Goal: Navigation & Orientation: Find specific page/section

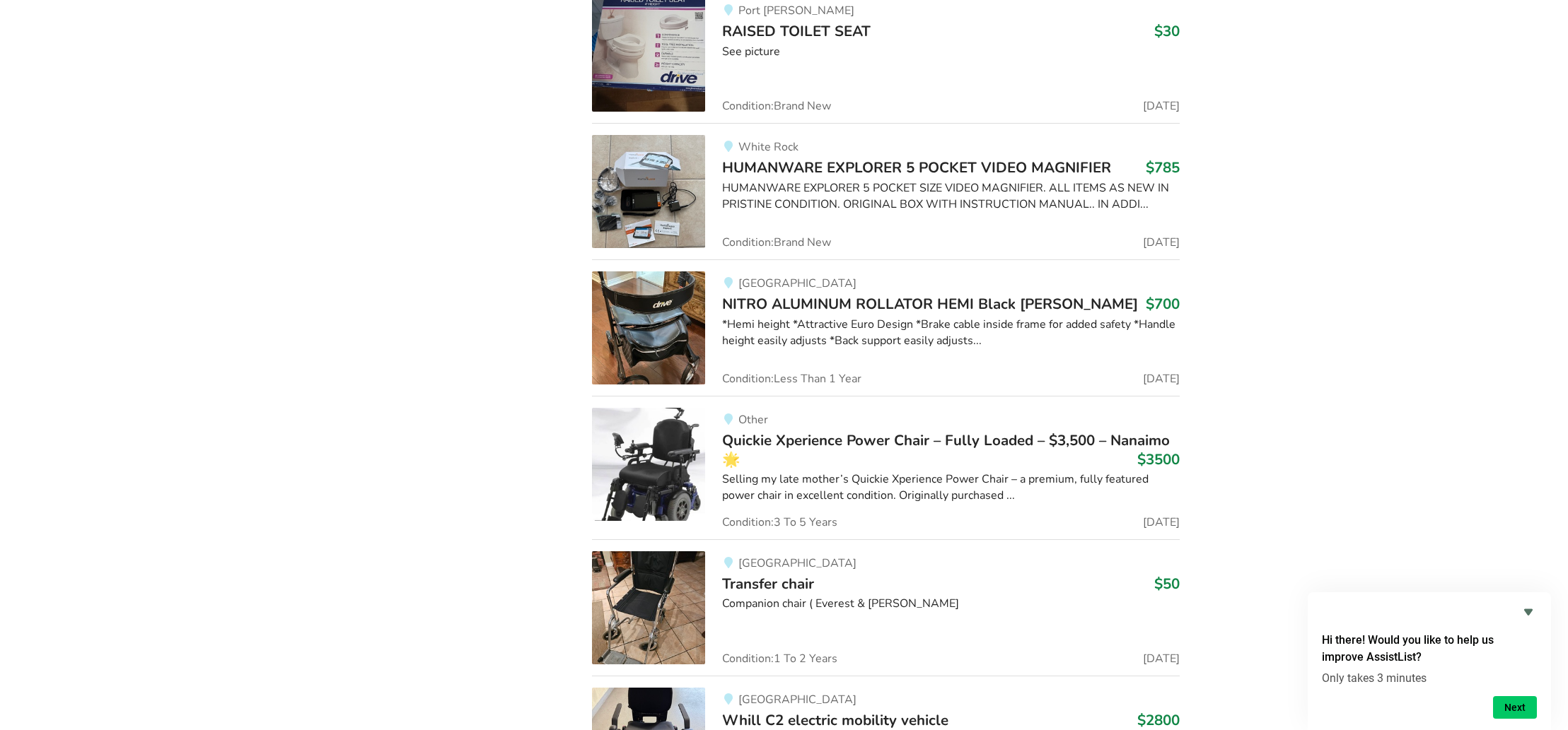
scroll to position [29730, 0]
click at [628, 155] on img at bounding box center [648, 191] width 113 height 113
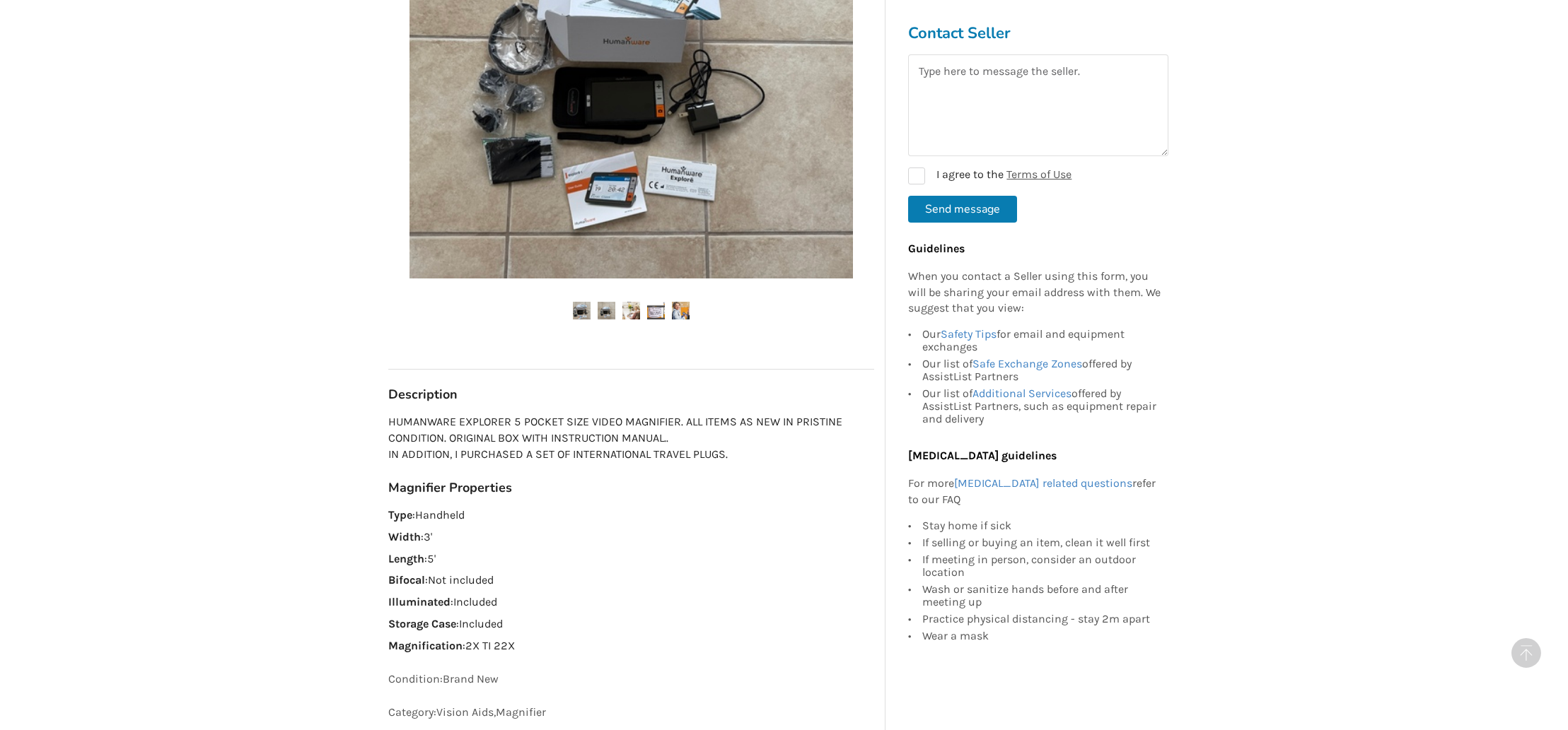
scroll to position [625, 0]
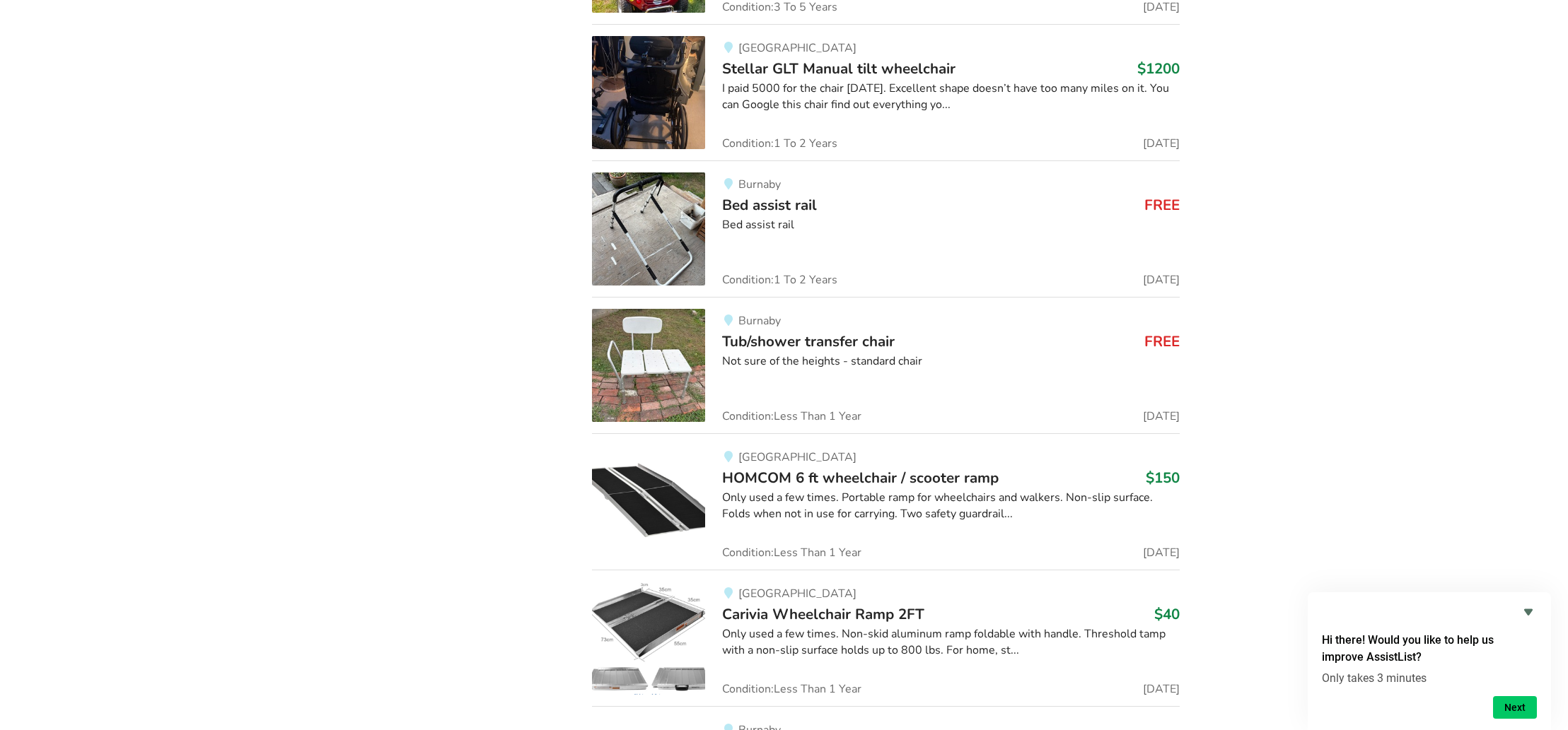
scroll to position [9694, 0]
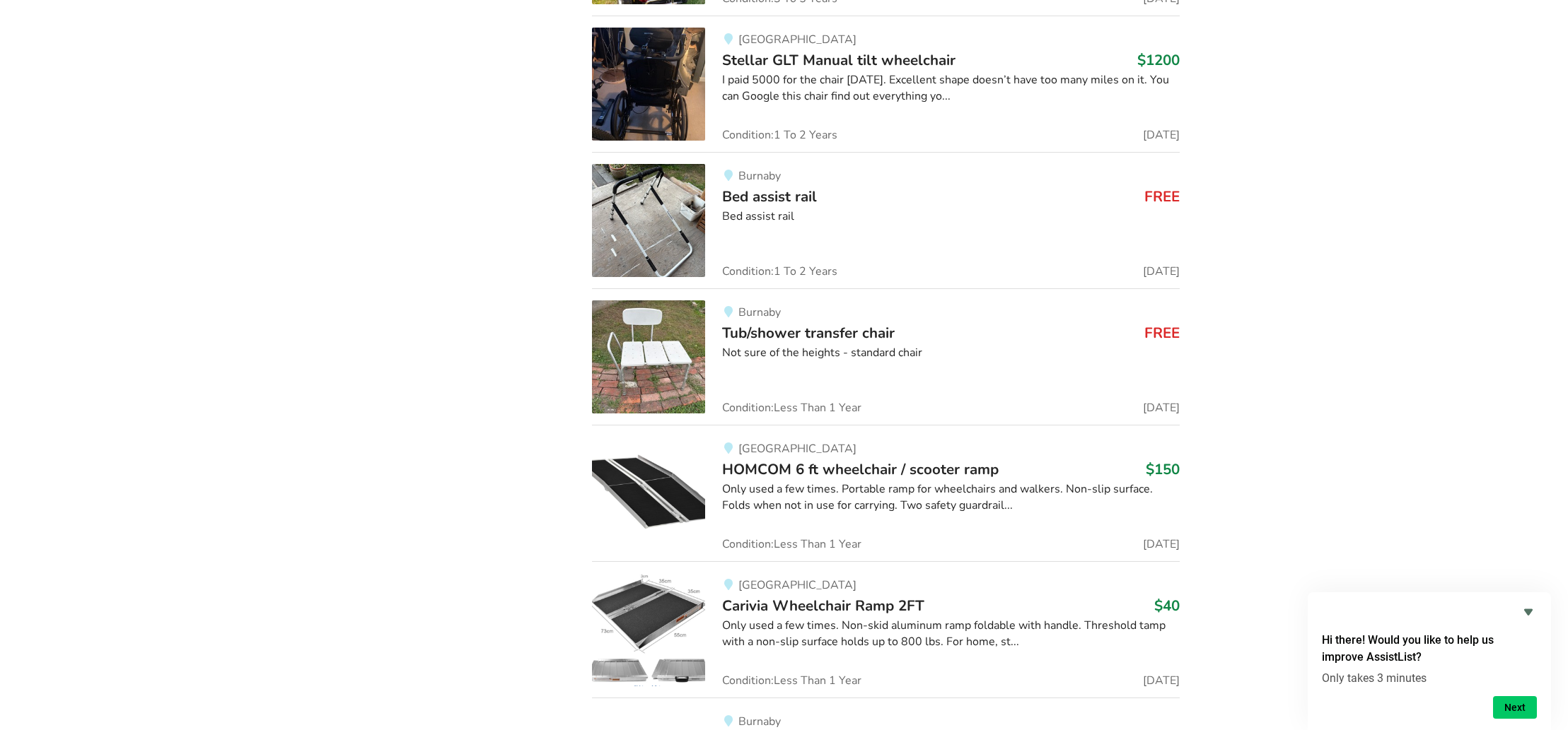
click at [643, 345] on img at bounding box center [648, 357] width 113 height 113
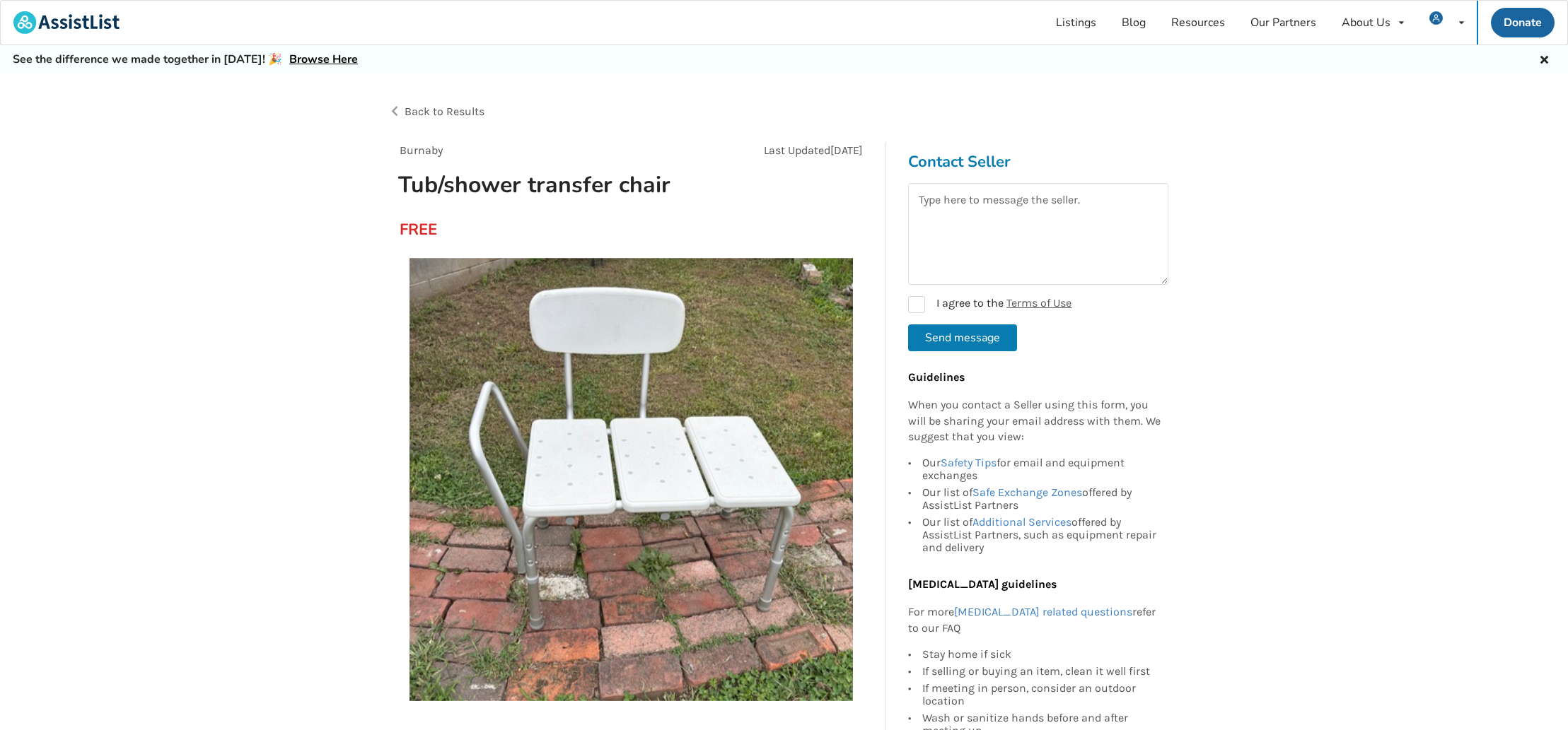
click at [736, 436] on img at bounding box center [631, 479] width 444 height 443
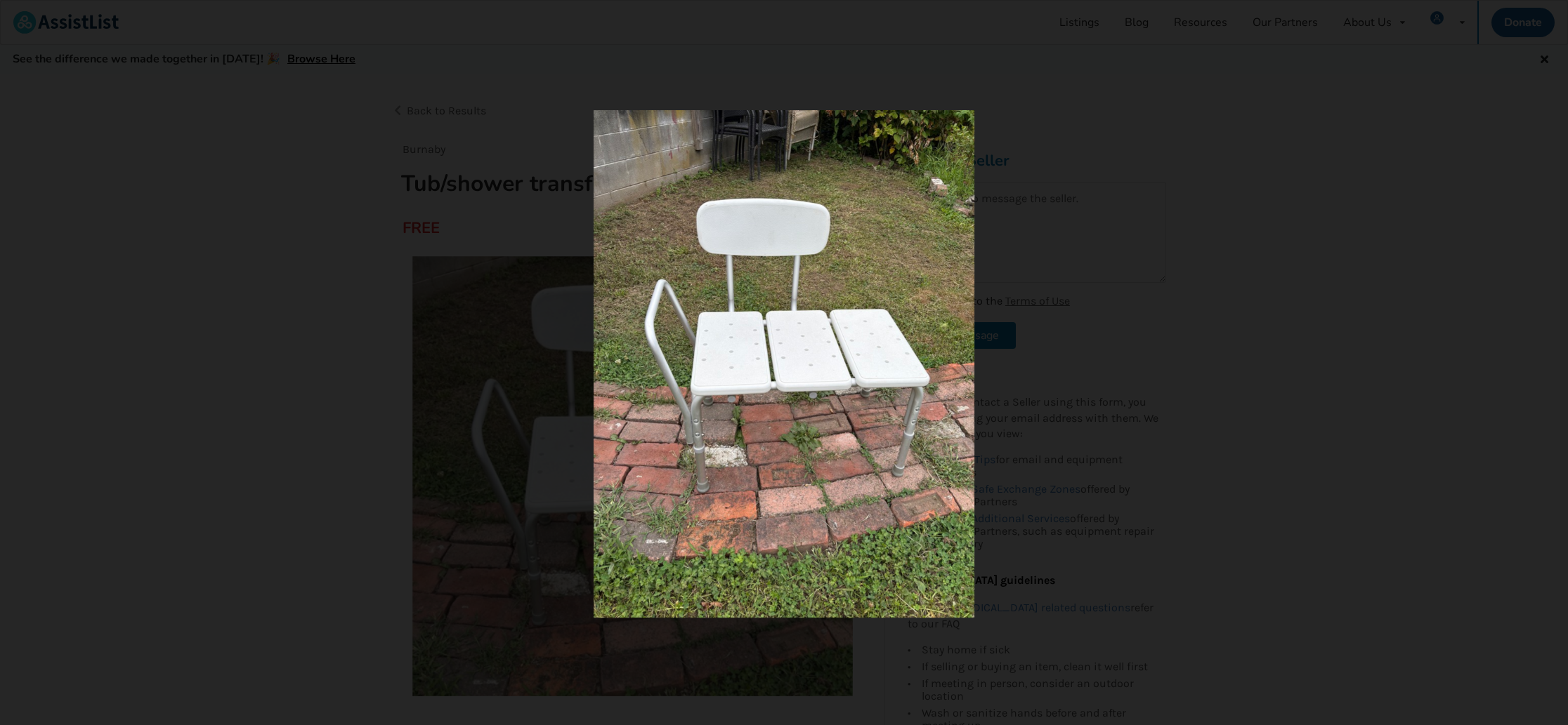
click at [731, 433] on img at bounding box center [784, 364] width 381 height 508
click at [347, 284] on div at bounding box center [784, 362] width 1568 height 725
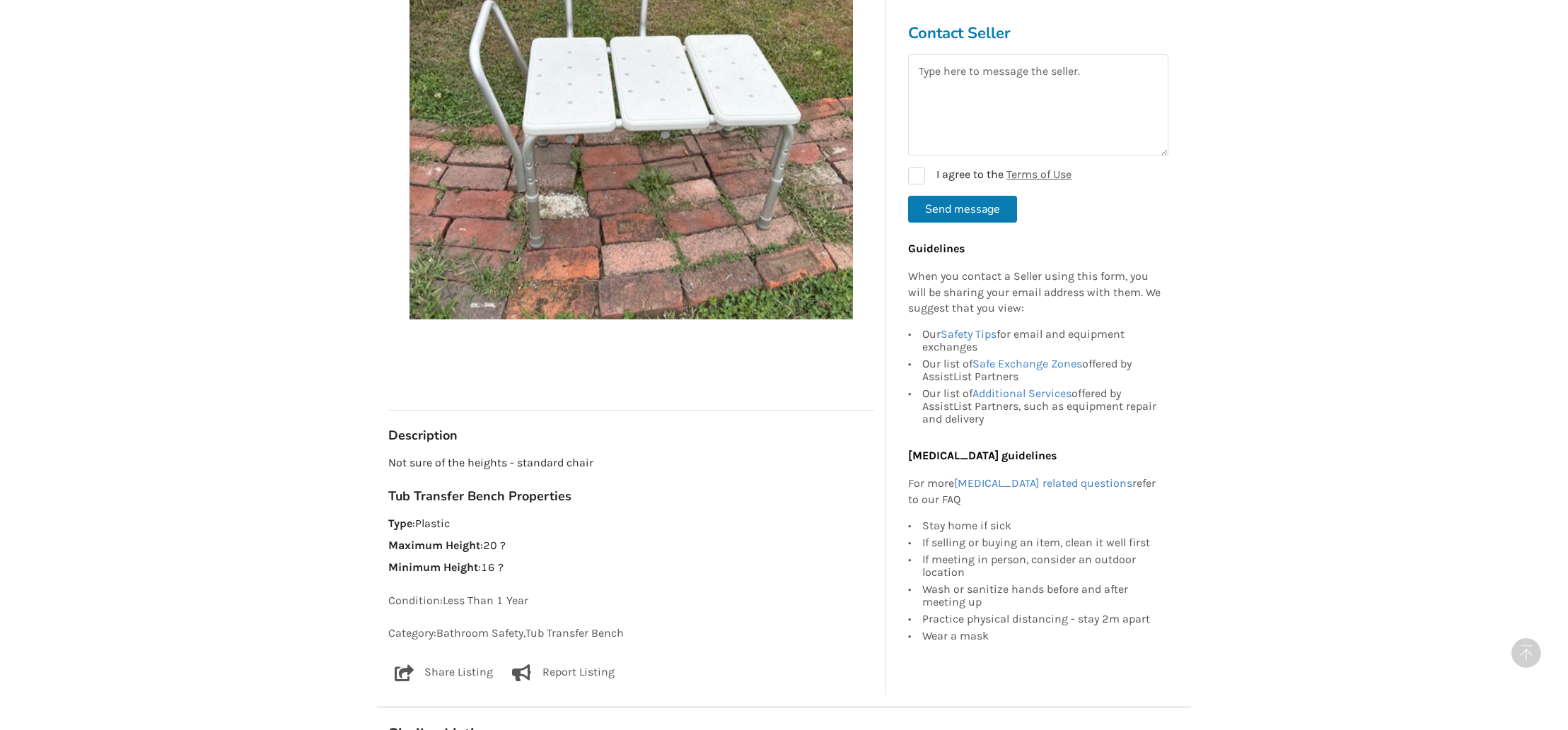
scroll to position [588, 0]
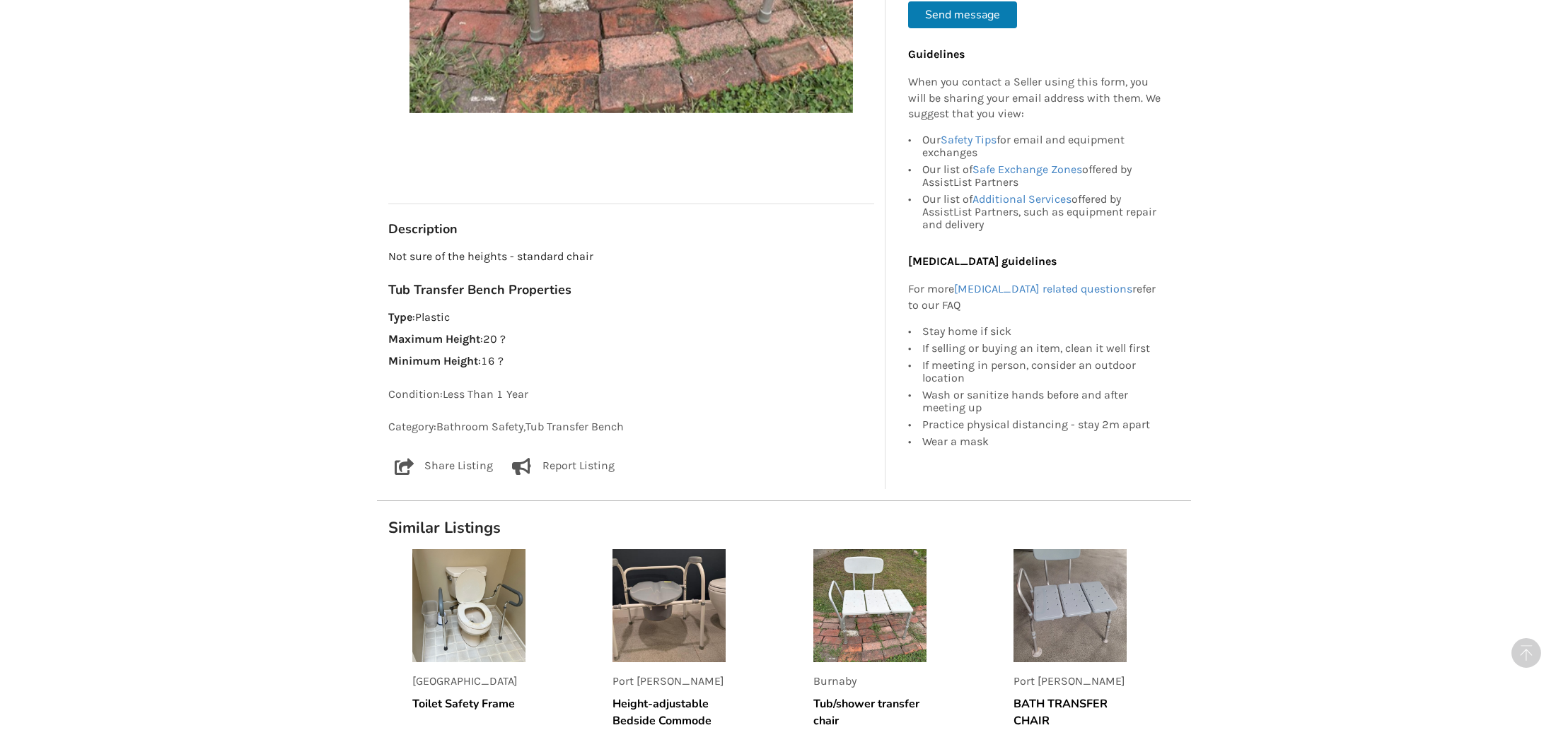
click at [1088, 576] on img at bounding box center [1070, 605] width 113 height 113
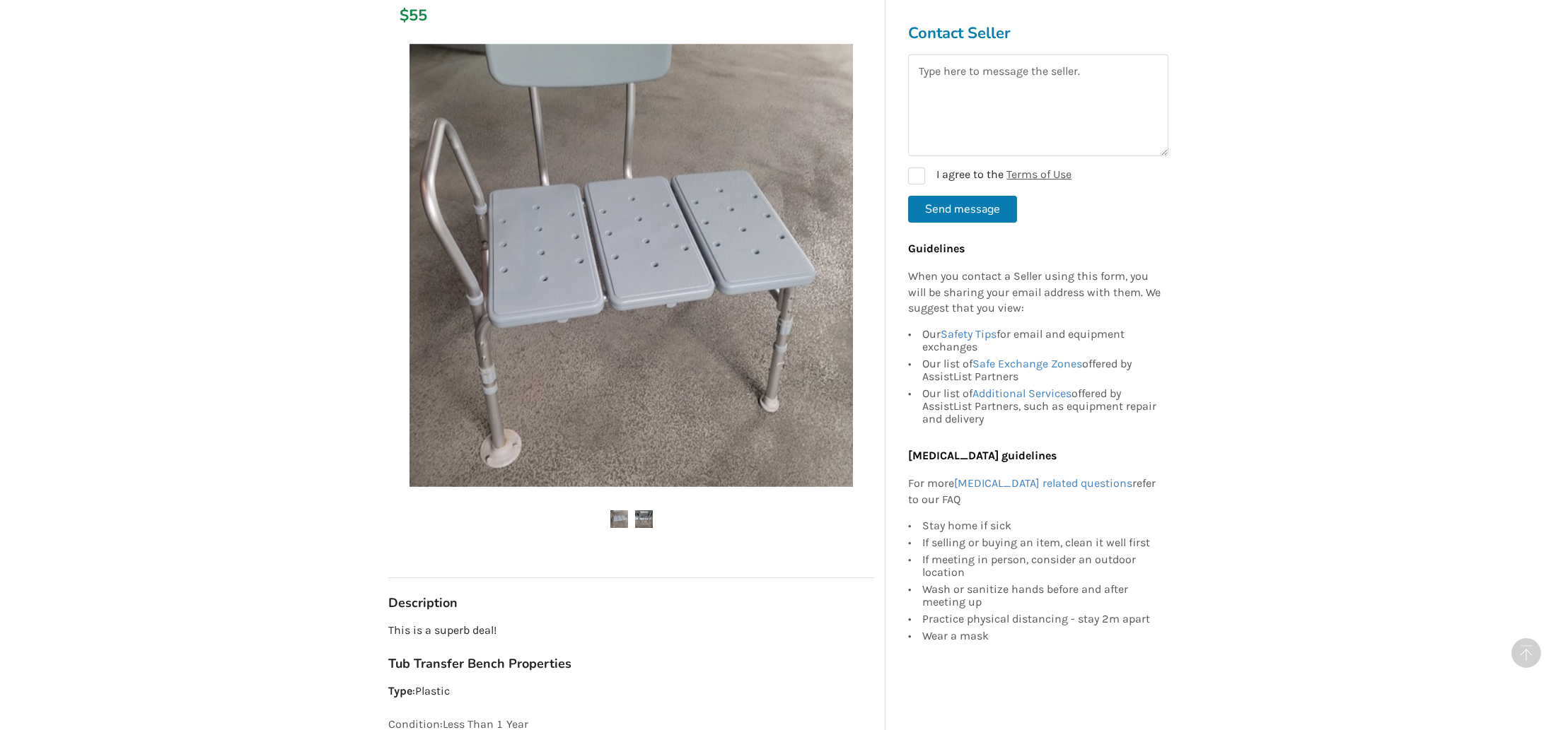
scroll to position [506, 0]
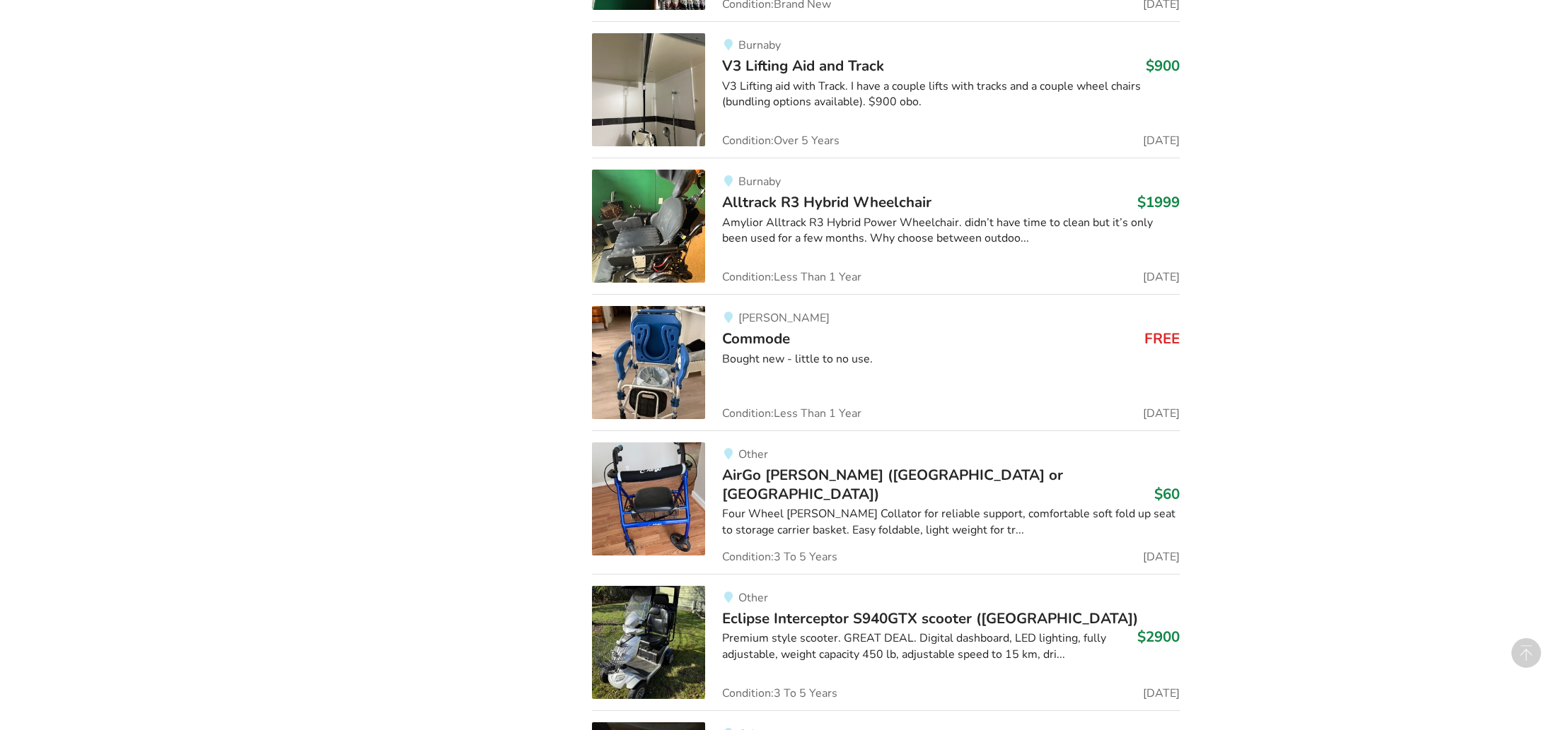
scroll to position [11564, 0]
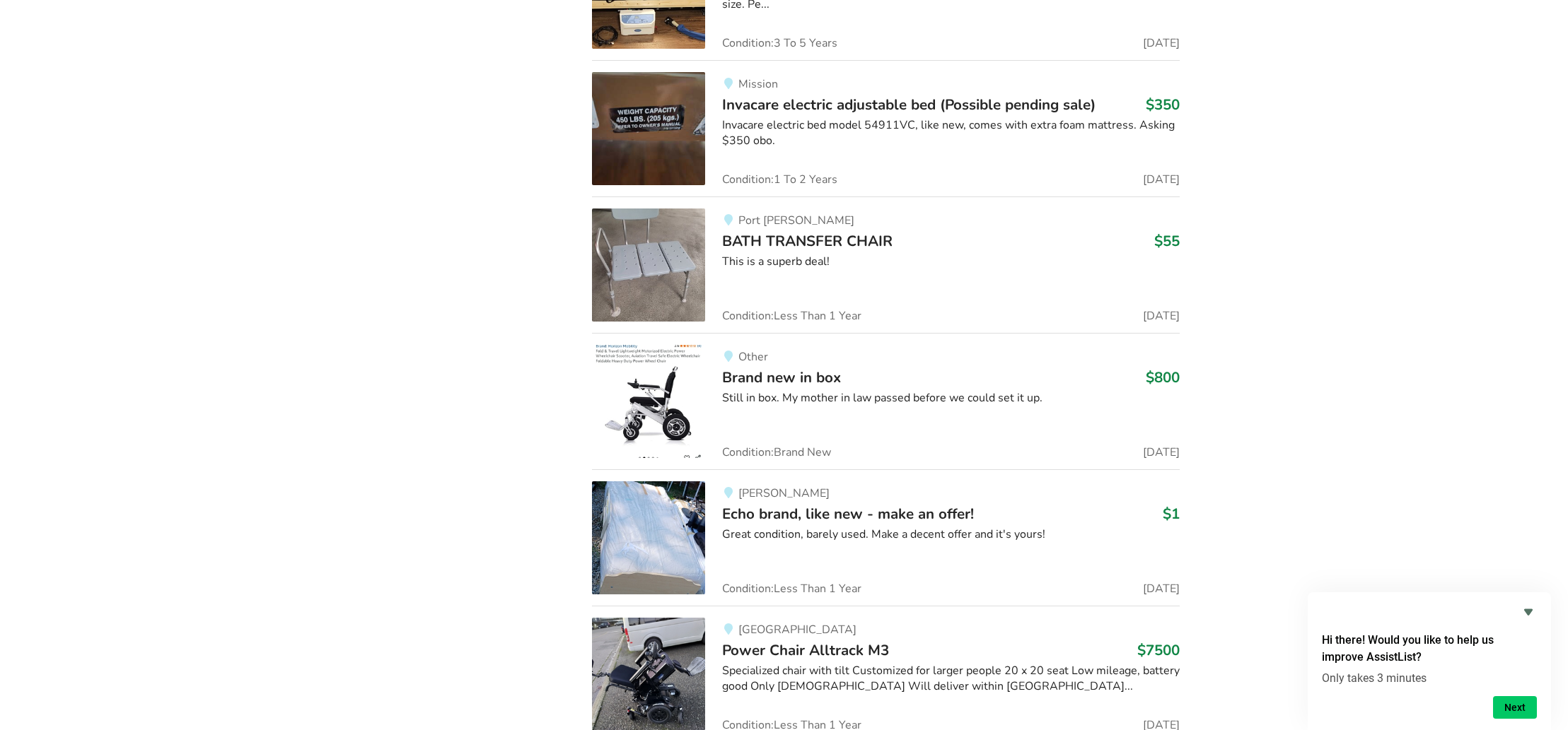
click at [615, 539] on img at bounding box center [648, 538] width 113 height 113
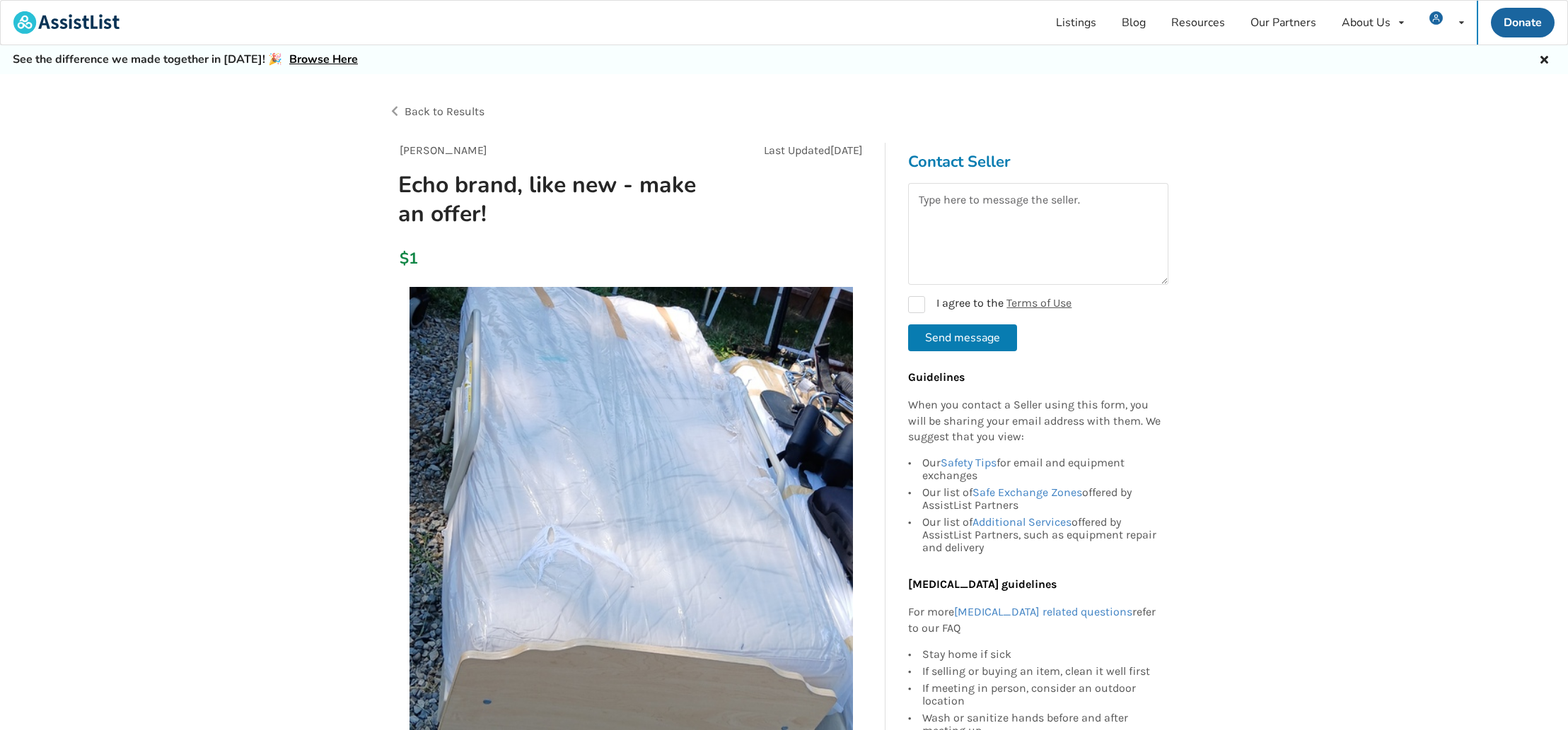
click at [680, 512] on img at bounding box center [631, 508] width 444 height 443
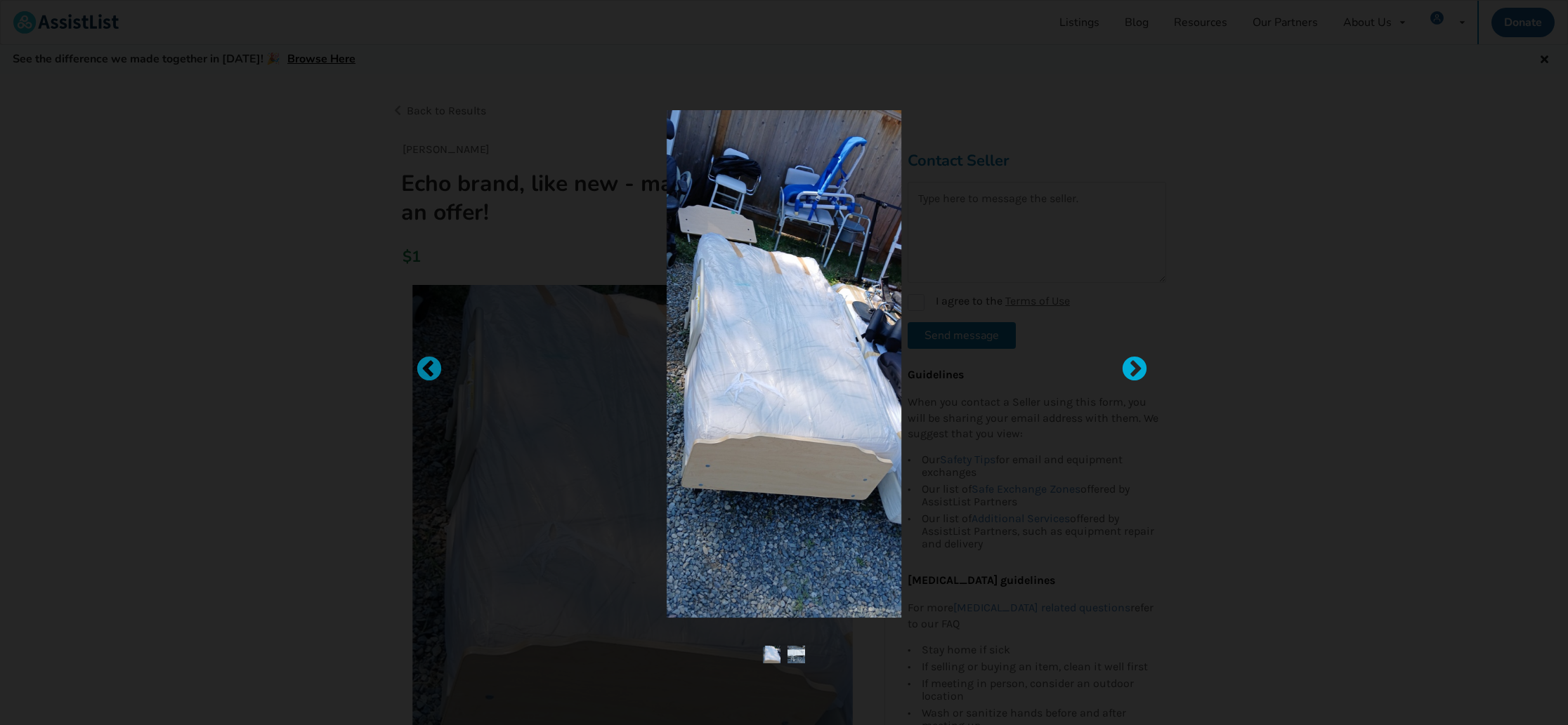
click at [1134, 370] on div at bounding box center [1127, 362] width 14 height 14
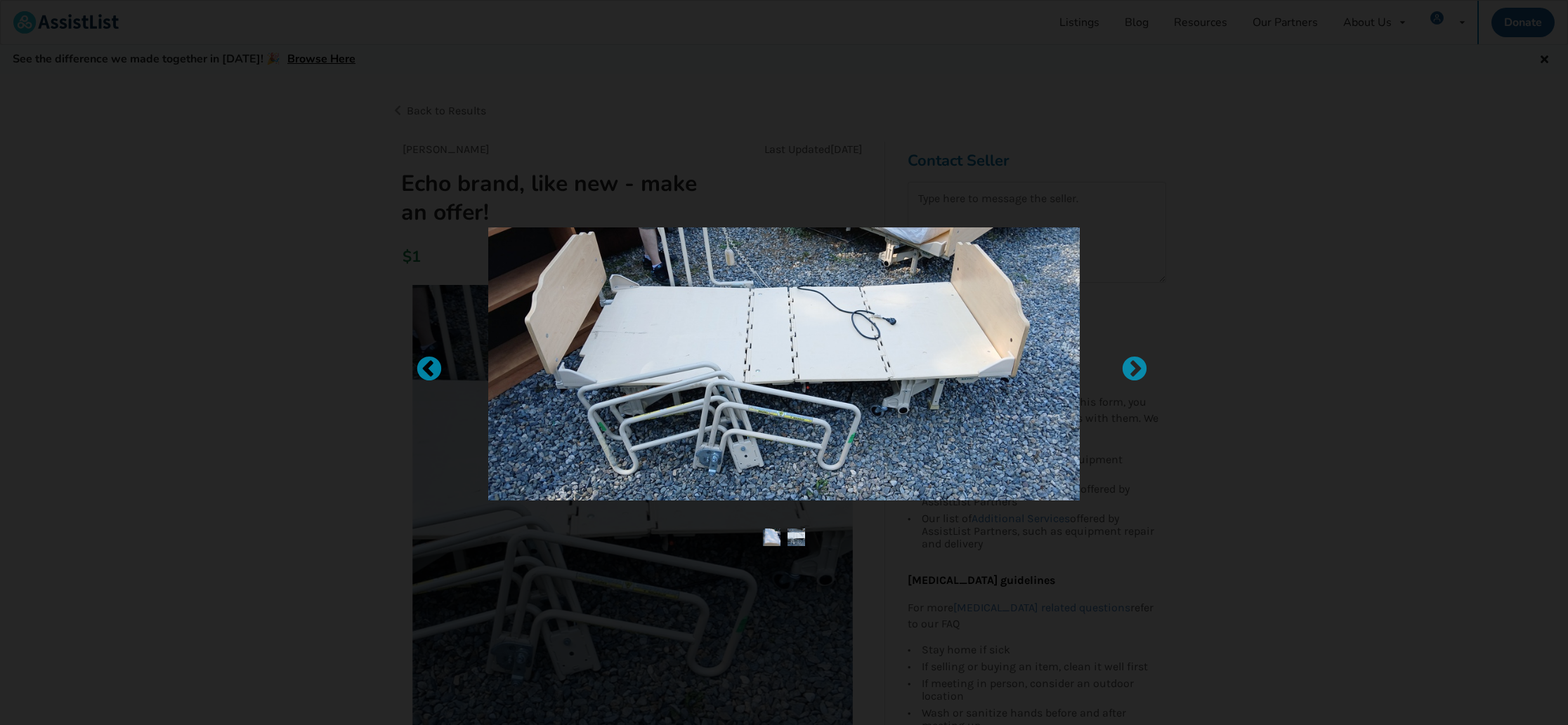
click at [211, 309] on div at bounding box center [784, 362] width 1568 height 725
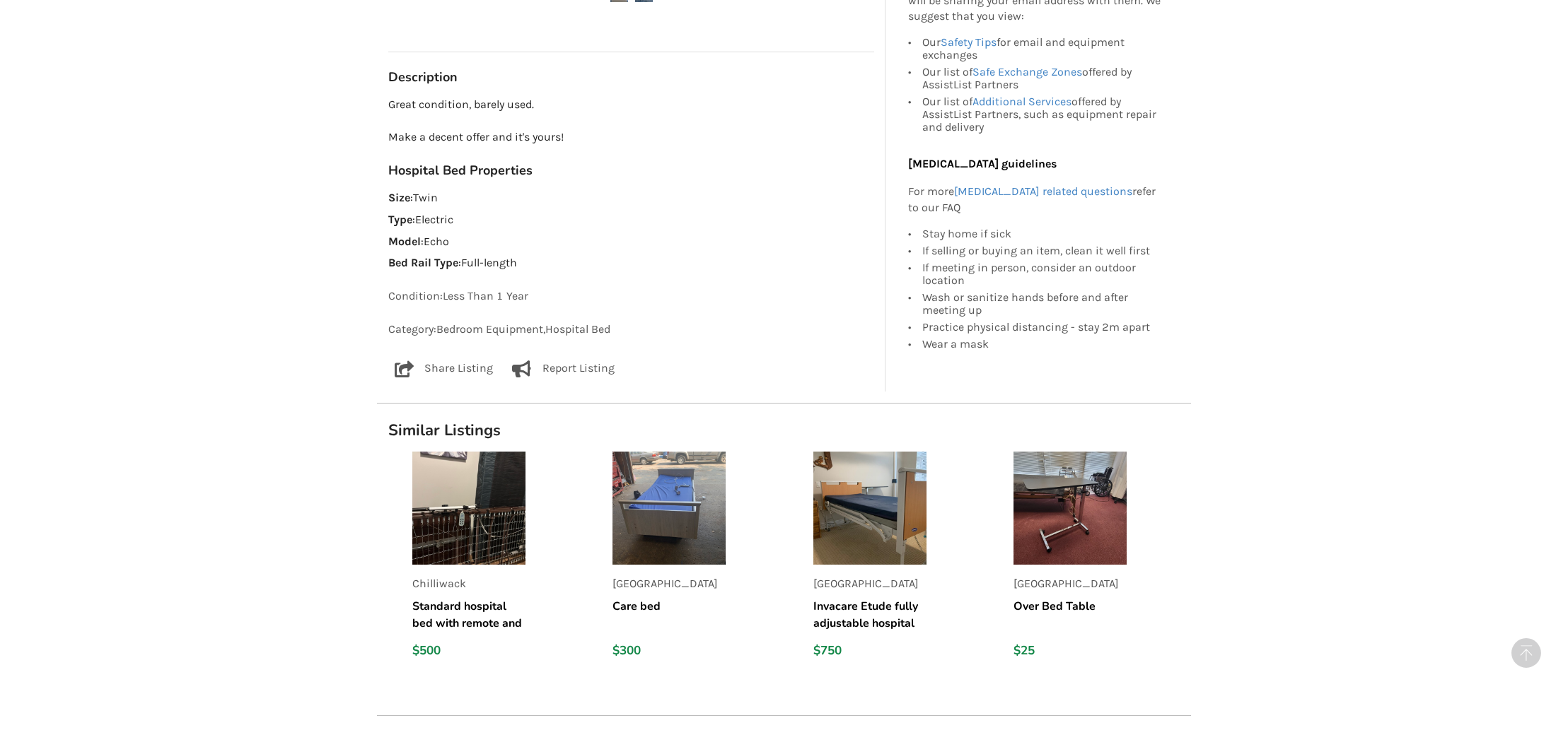
scroll to position [815, 0]
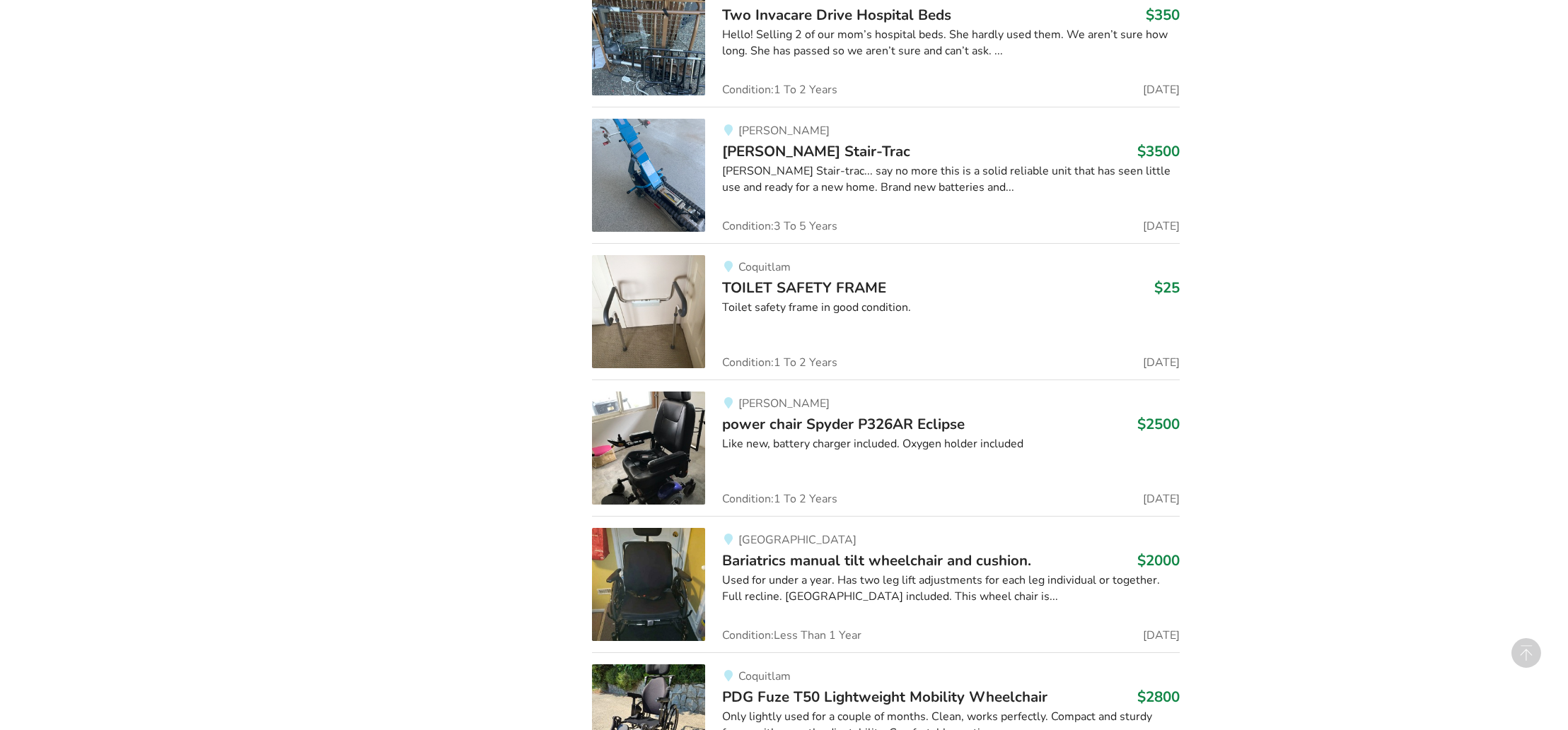
scroll to position [14658, 0]
